Goal: Use online tool/utility

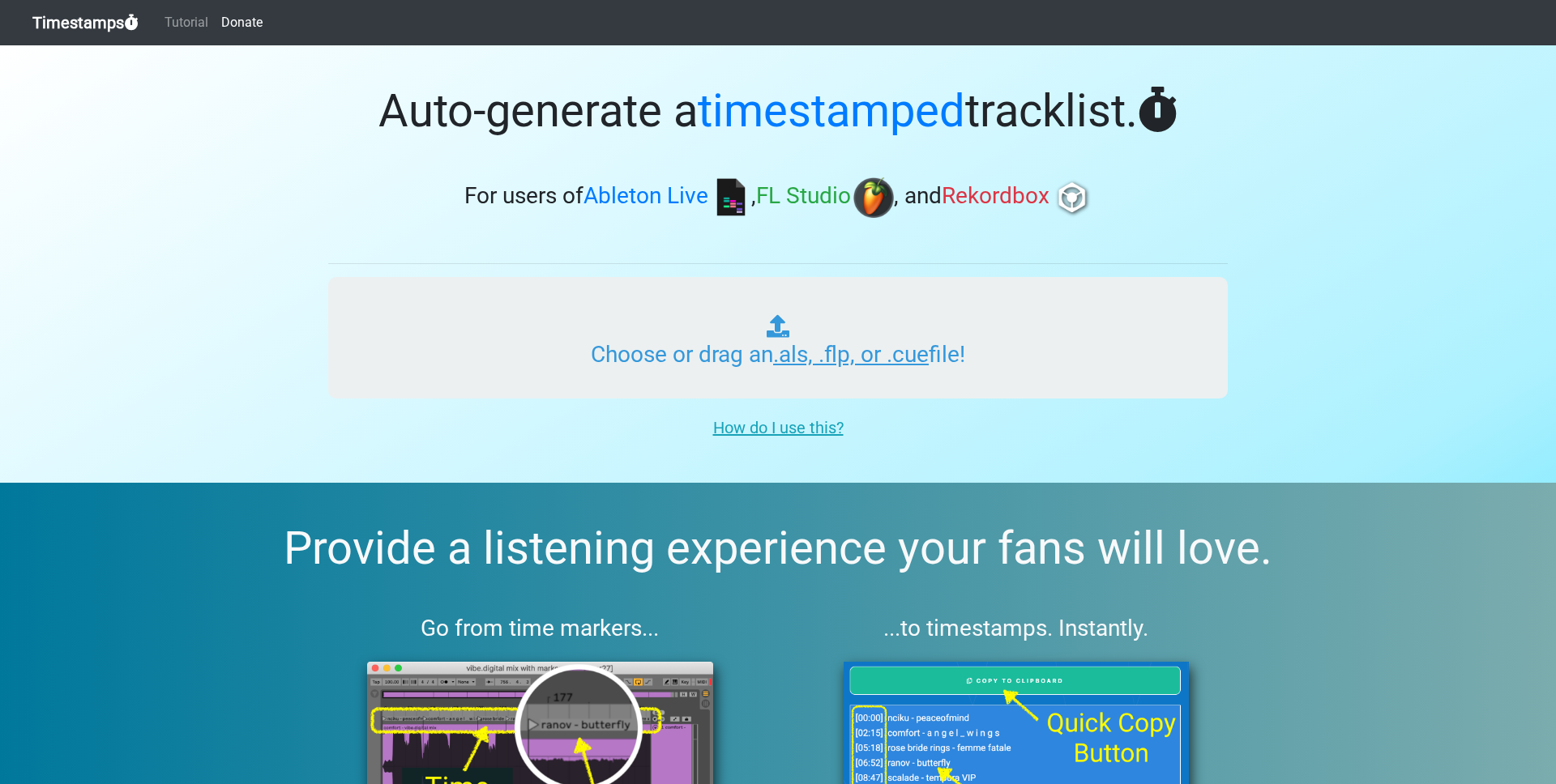
type input "C:\fakepath\250821 Center of the Universe Mix v4.als"
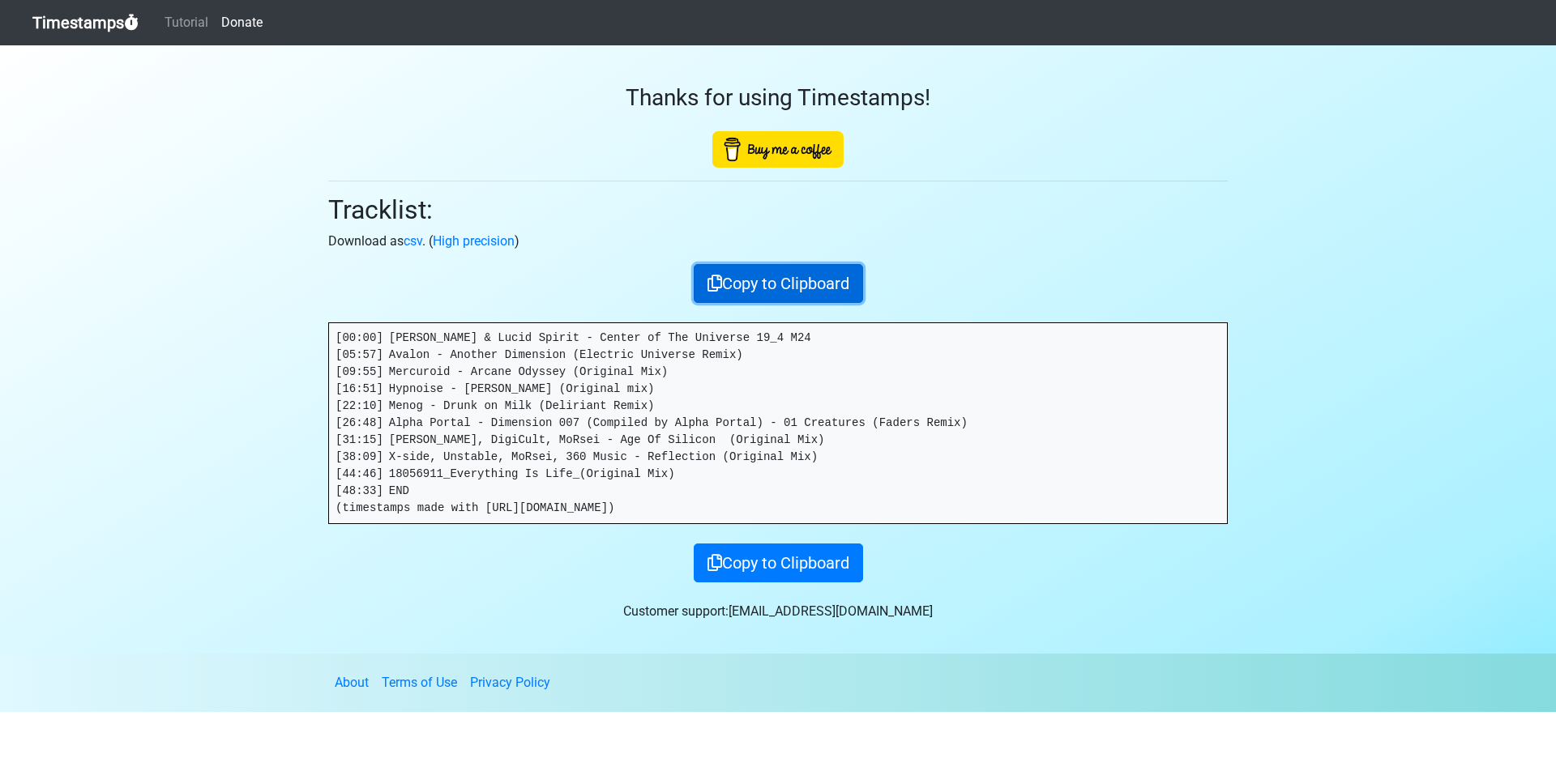
click at [793, 279] on button "Copy to Clipboard" at bounding box center [778, 283] width 169 height 38
